Goal: Task Accomplishment & Management: Use online tool/utility

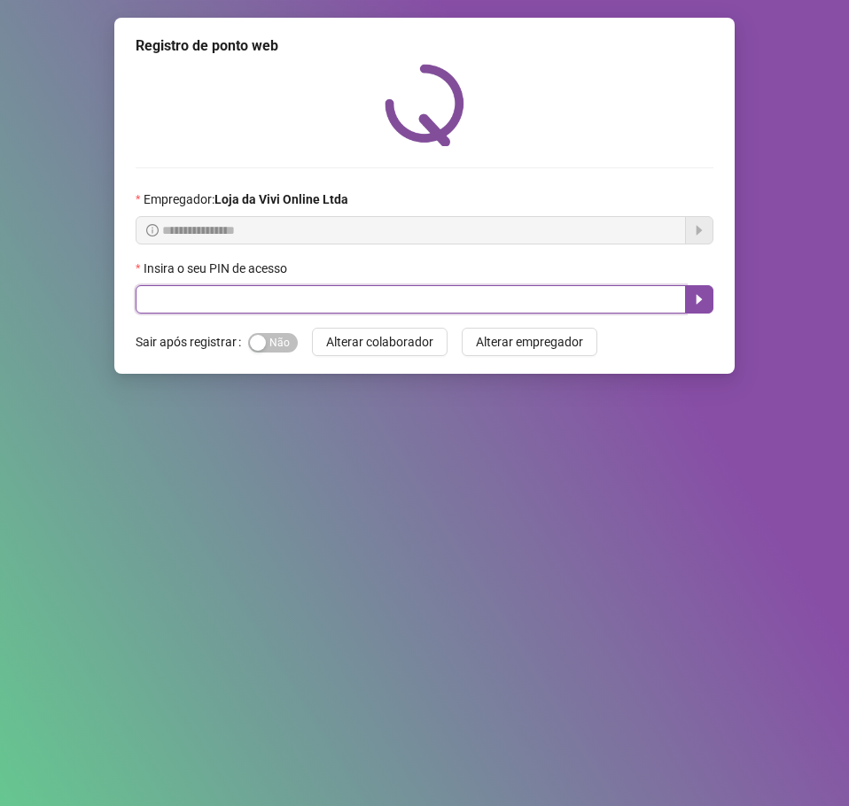
click at [418, 305] on input "text" at bounding box center [411, 299] width 550 height 28
type input "*****"
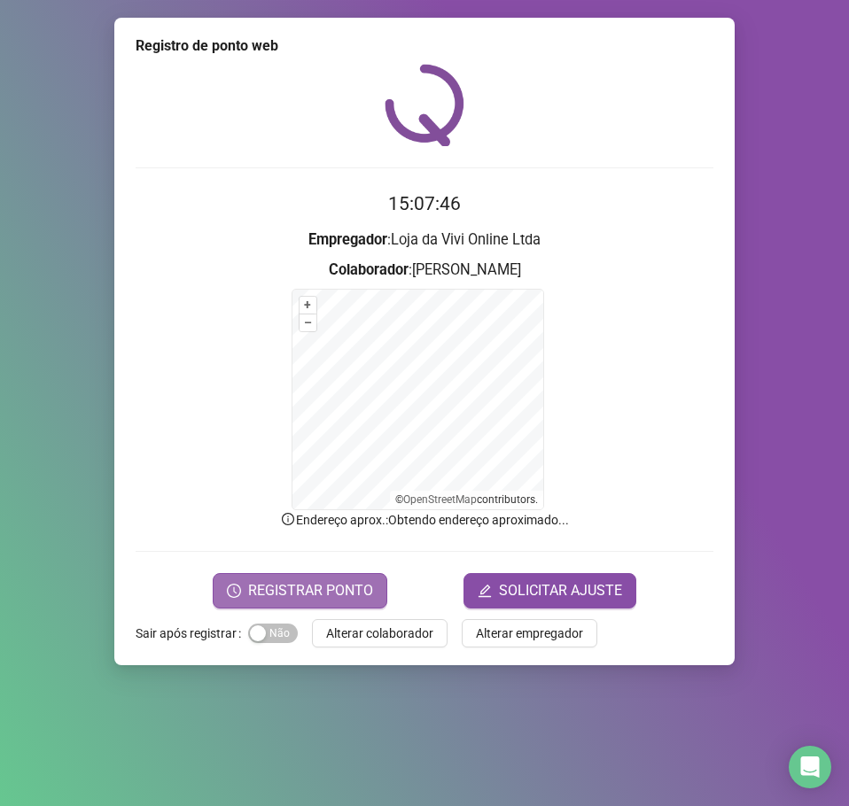
click at [352, 587] on span "REGISTRAR PONTO" at bounding box center [310, 590] width 125 height 21
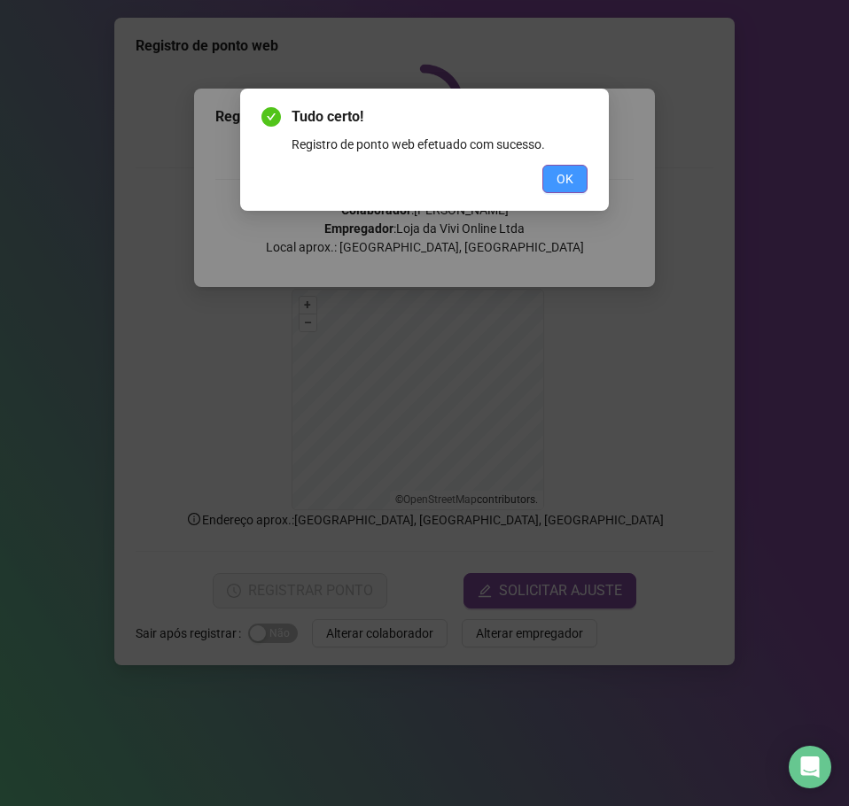
click at [572, 181] on span "OK" at bounding box center [564, 178] width 17 height 19
